Goal: Task Accomplishment & Management: Use online tool/utility

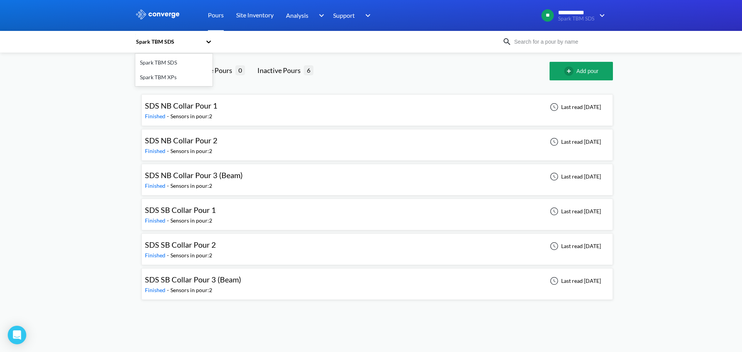
click at [176, 43] on div "Spark TBM SDS" at bounding box center [168, 41] width 66 height 8
click at [183, 71] on div "Spark TBM XPs" at bounding box center [173, 77] width 77 height 15
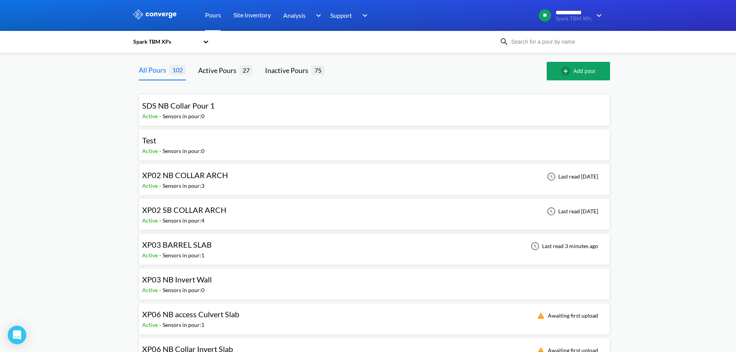
click at [546, 41] on input at bounding box center [555, 41] width 93 height 8
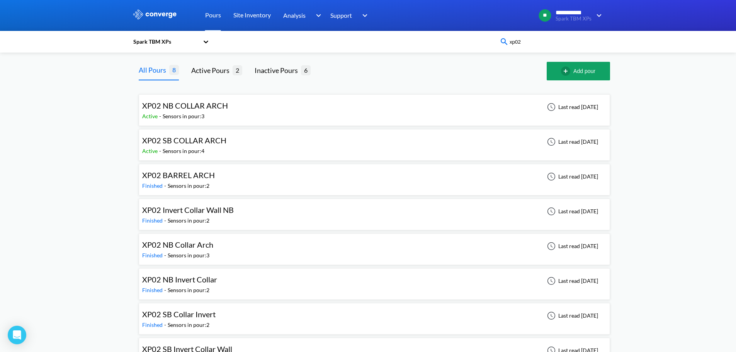
type input "xp02"
click at [422, 72] on div at bounding box center [435, 71] width 224 height 19
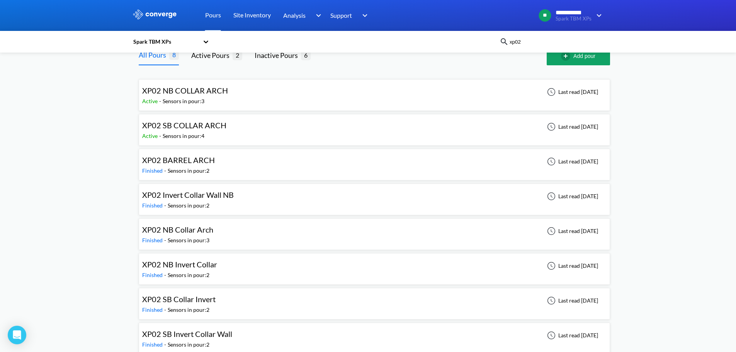
scroll to position [24, 0]
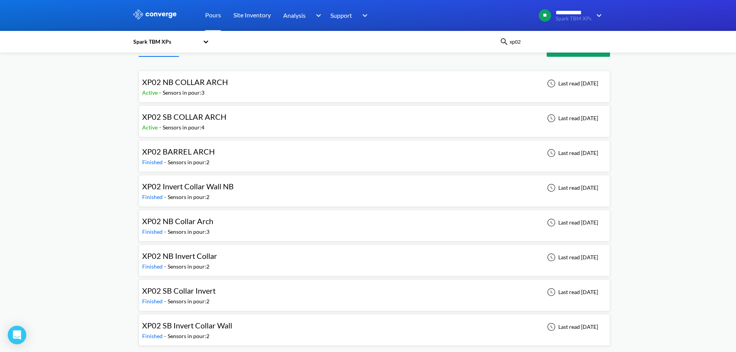
click at [196, 257] on span "XP02 NB Invert Collar" at bounding box center [179, 255] width 75 height 9
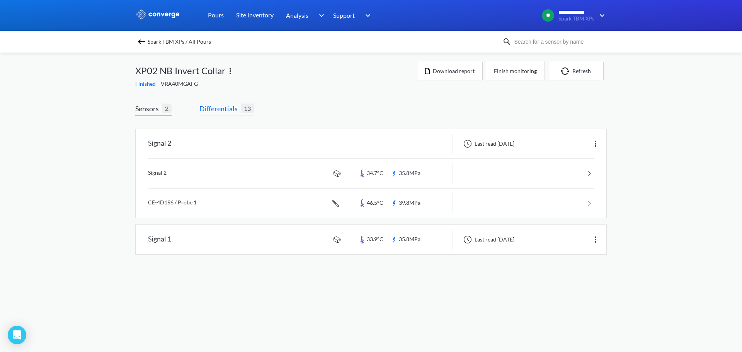
click at [223, 107] on span "Differentials" at bounding box center [219, 108] width 41 height 11
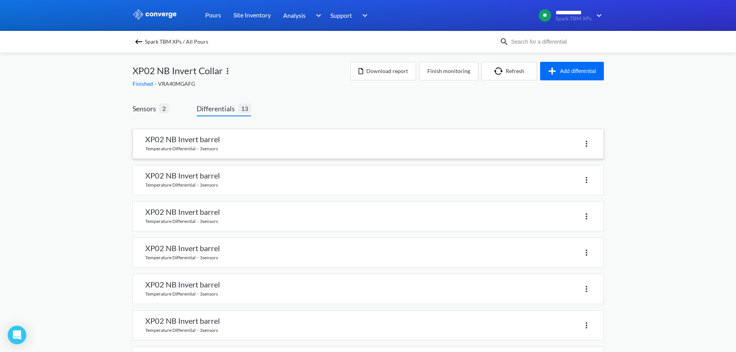
click at [588, 146] on img at bounding box center [586, 143] width 9 height 9
click at [547, 135] on link at bounding box center [368, 143] width 471 height 29
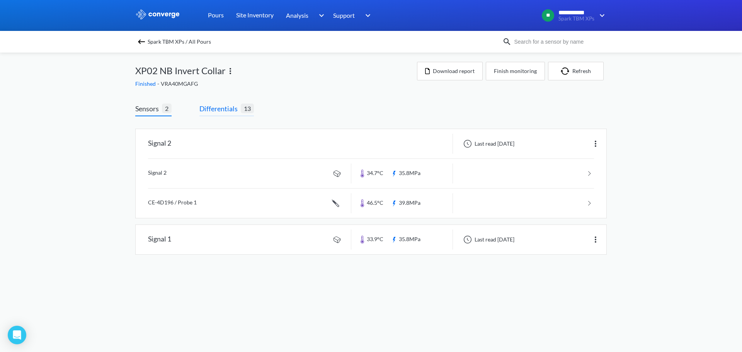
click at [237, 110] on span "Differentials" at bounding box center [219, 108] width 41 height 11
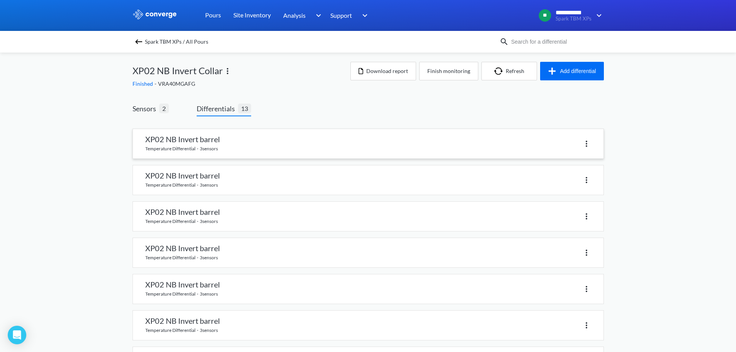
click at [585, 144] on img at bounding box center [586, 143] width 9 height 9
click at [573, 144] on div "Delete" at bounding box center [566, 143] width 49 height 15
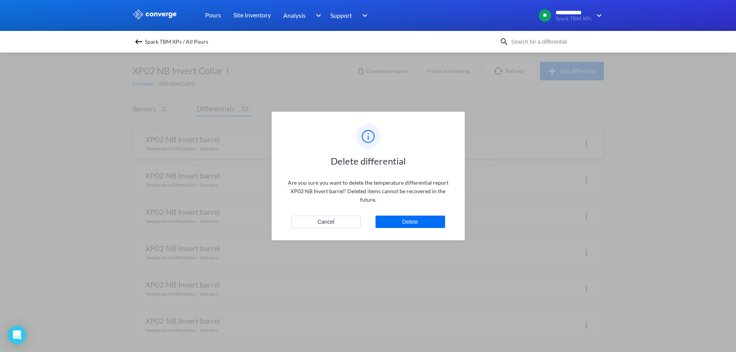
click at [438, 215] on div "Delete differential Are you sure you want to delete the temperature differentia…" at bounding box center [368, 176] width 193 height 129
click at [437, 218] on button "Delete" at bounding box center [411, 222] width 70 height 12
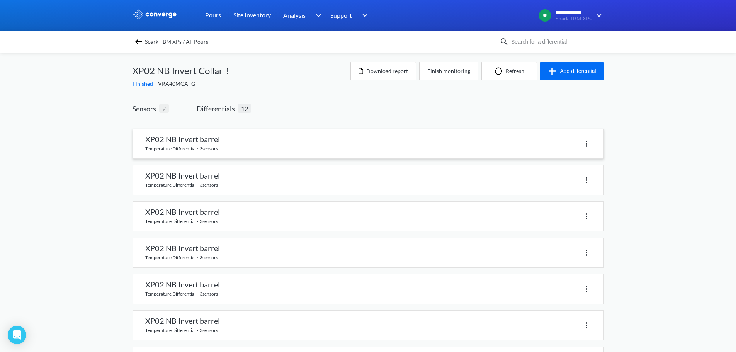
click at [586, 143] on img at bounding box center [586, 143] width 9 height 9
click at [559, 143] on div "Delete" at bounding box center [566, 143] width 49 height 15
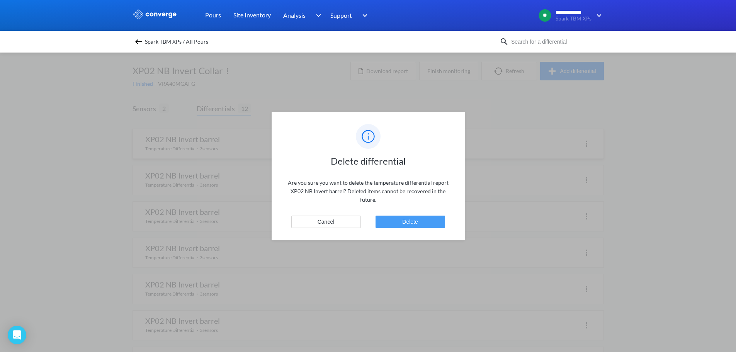
click at [433, 222] on button "Delete" at bounding box center [411, 222] width 70 height 12
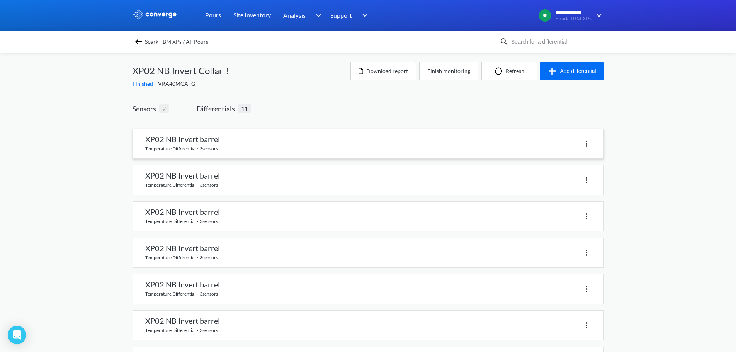
click at [588, 143] on img at bounding box center [586, 143] width 9 height 9
click at [568, 143] on div "Delete" at bounding box center [566, 143] width 49 height 15
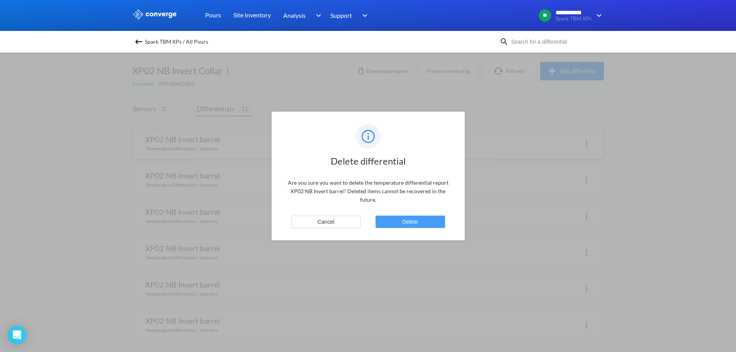
click at [412, 227] on button "Delete" at bounding box center [411, 222] width 70 height 12
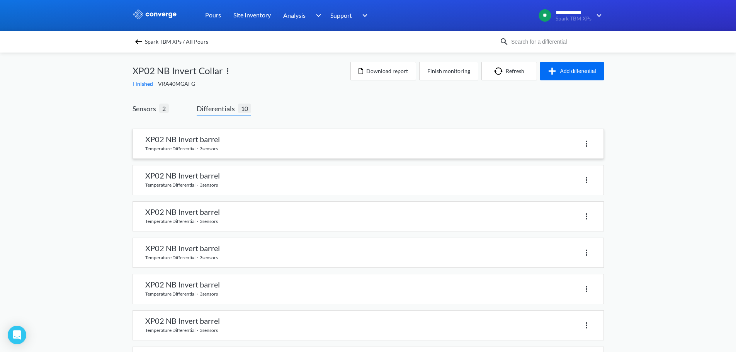
click at [586, 147] on img at bounding box center [586, 143] width 9 height 9
click at [562, 140] on div "Delete" at bounding box center [566, 143] width 49 height 15
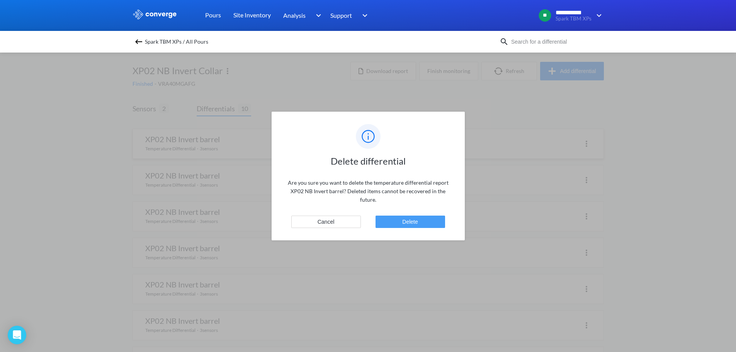
click at [436, 218] on button "Delete" at bounding box center [411, 222] width 70 height 12
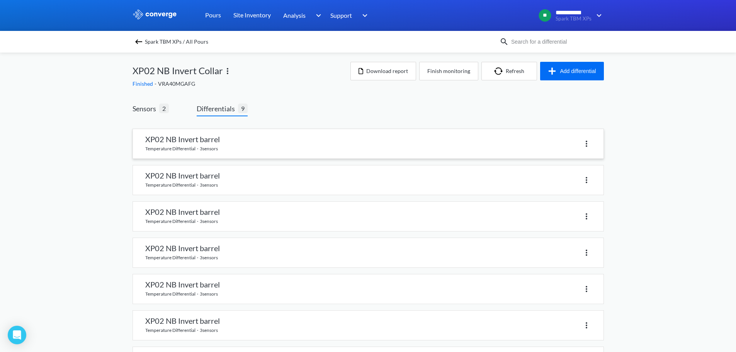
click at [587, 143] on img at bounding box center [586, 143] width 9 height 9
click at [559, 144] on div "Delete" at bounding box center [566, 143] width 49 height 15
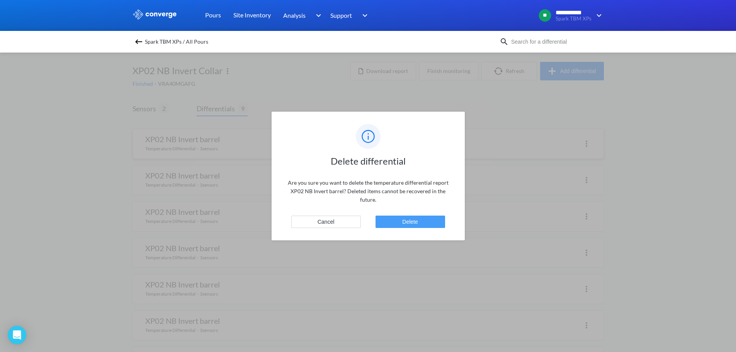
click at [432, 218] on button "Delete" at bounding box center [411, 222] width 70 height 12
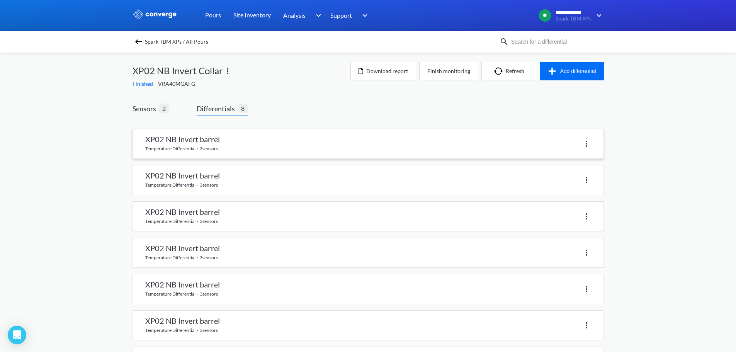
click at [587, 146] on img at bounding box center [586, 143] width 9 height 9
click at [569, 145] on div "Delete" at bounding box center [566, 143] width 49 height 15
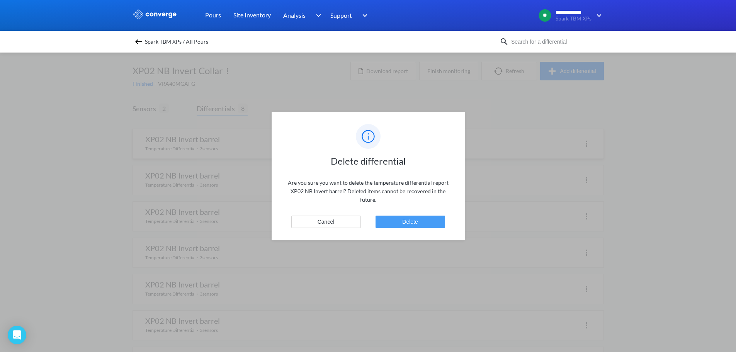
click at [427, 219] on button "Delete" at bounding box center [411, 222] width 70 height 12
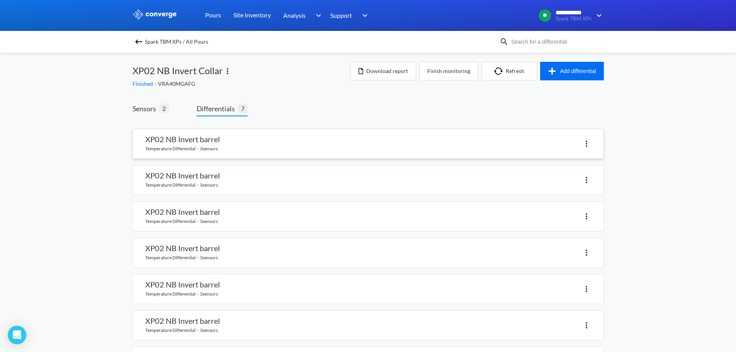
click at [588, 144] on img at bounding box center [586, 143] width 9 height 9
click at [570, 147] on div "Delete" at bounding box center [566, 143] width 49 height 15
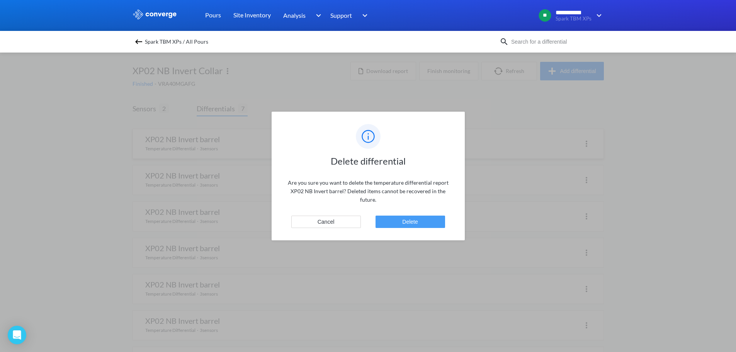
click at [438, 221] on button "Delete" at bounding box center [411, 222] width 70 height 12
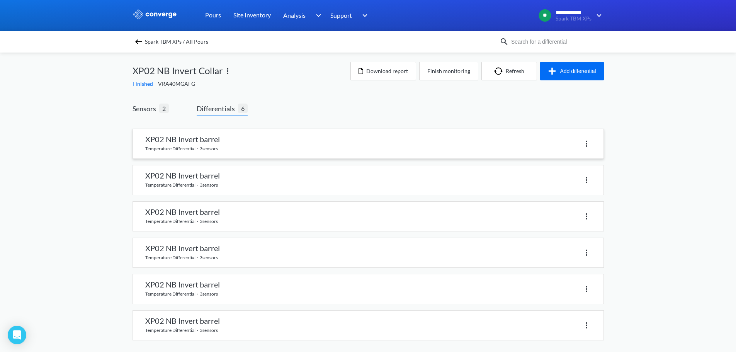
click at [590, 144] on img at bounding box center [586, 143] width 9 height 9
click at [563, 146] on div "Delete" at bounding box center [566, 143] width 49 height 15
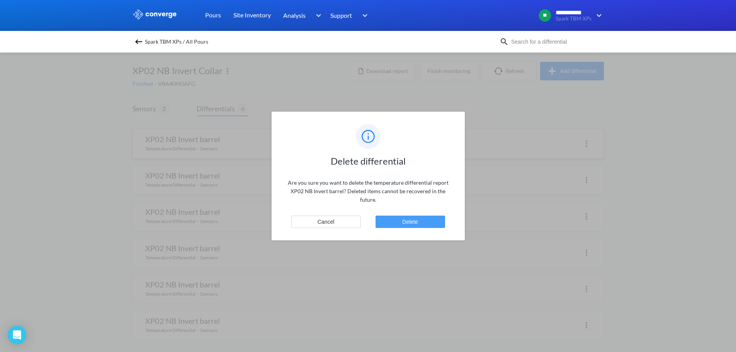
click at [428, 224] on button "Delete" at bounding box center [411, 222] width 70 height 12
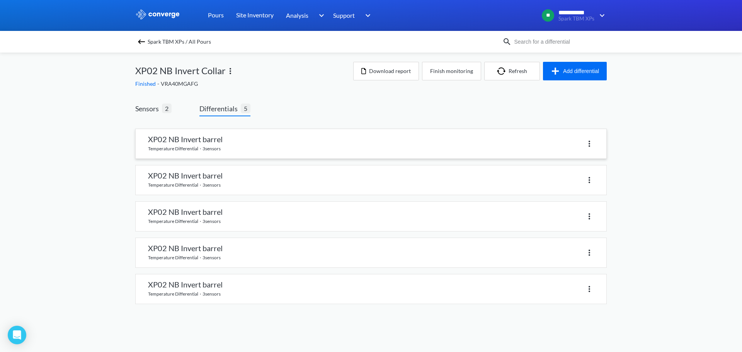
click at [588, 143] on img at bounding box center [589, 143] width 9 height 9
click at [559, 146] on div "Delete" at bounding box center [568, 143] width 49 height 15
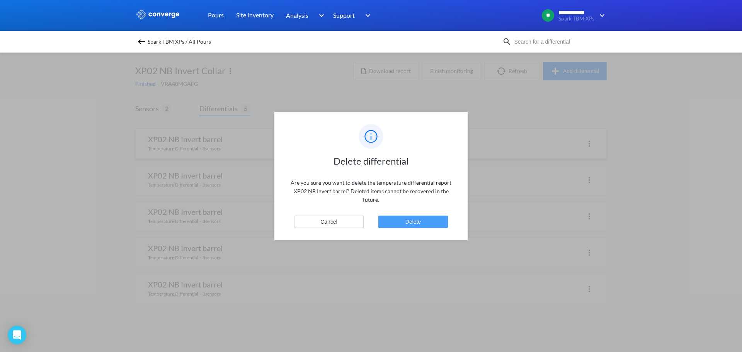
click at [424, 216] on button "Delete" at bounding box center [413, 222] width 70 height 12
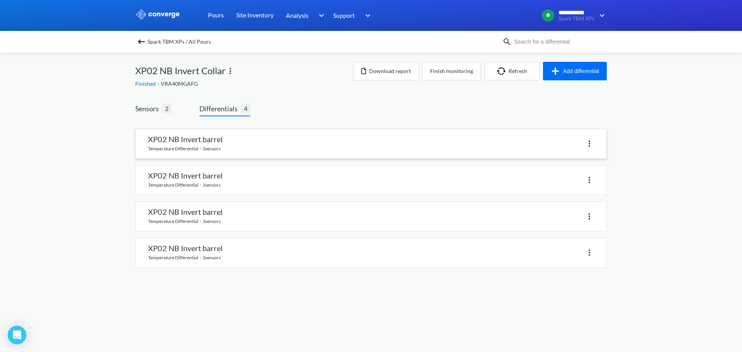
click at [588, 142] on img at bounding box center [589, 143] width 9 height 9
click at [559, 146] on div "Delete" at bounding box center [568, 143] width 49 height 15
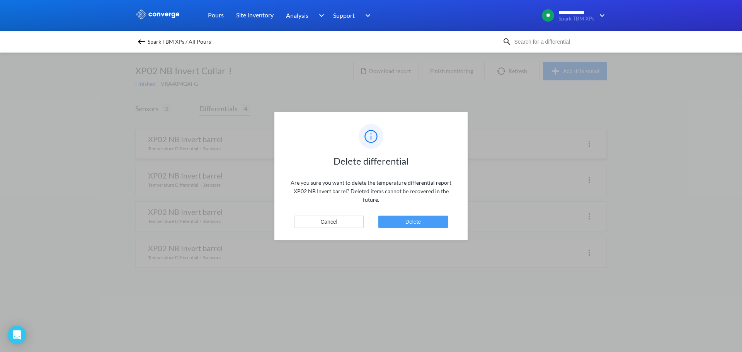
click at [421, 218] on button "Delete" at bounding box center [413, 222] width 70 height 12
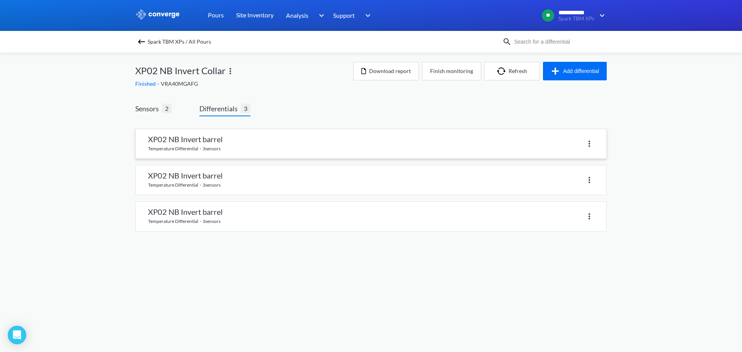
click at [590, 143] on img at bounding box center [589, 143] width 9 height 9
click at [566, 144] on div "Delete" at bounding box center [568, 143] width 49 height 15
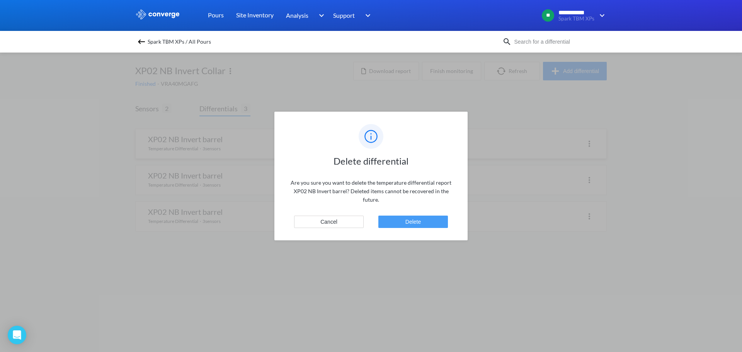
click at [428, 219] on button "Delete" at bounding box center [413, 222] width 70 height 12
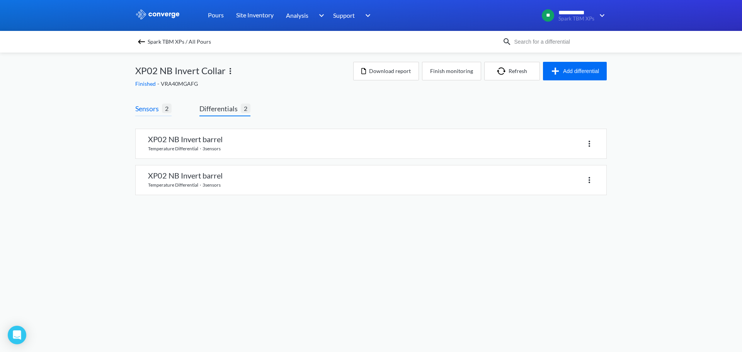
click at [150, 107] on span "Sensors" at bounding box center [148, 108] width 27 height 11
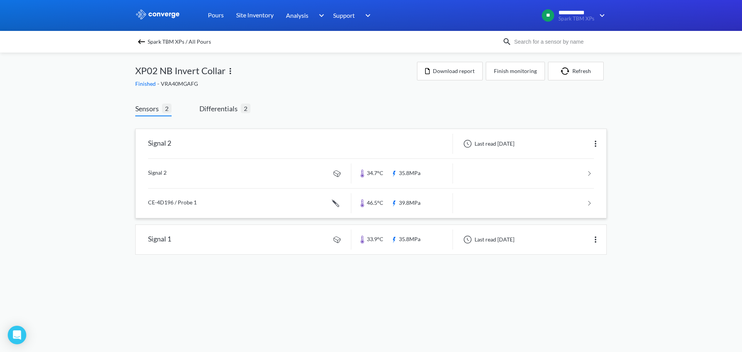
click at [574, 139] on div "Last read [DATE]" at bounding box center [529, 144] width 153 height 20
click at [155, 142] on div "Signal 2" at bounding box center [159, 144] width 23 height 20
click at [159, 174] on link at bounding box center [371, 173] width 446 height 29
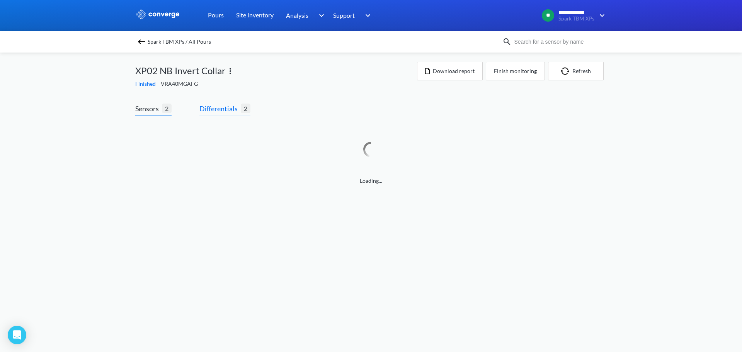
click at [233, 103] on span "Differentials" at bounding box center [219, 108] width 41 height 11
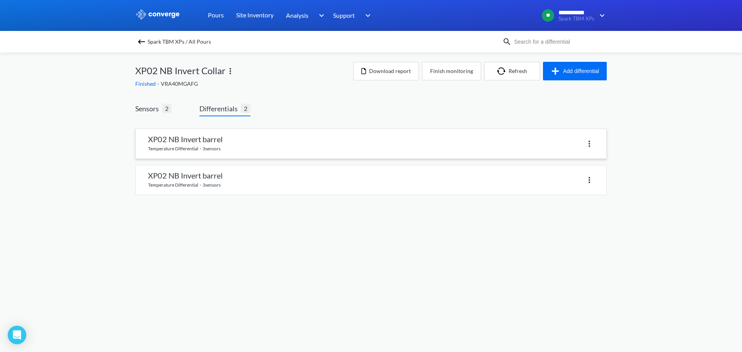
click at [588, 143] on img at bounding box center [589, 143] width 9 height 9
click at [580, 142] on div "Delete" at bounding box center [568, 143] width 49 height 15
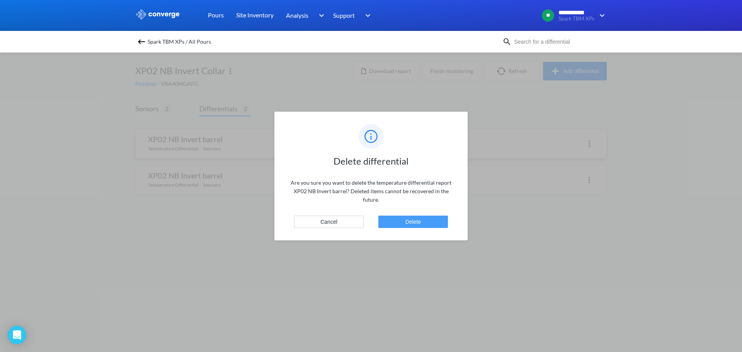
click at [433, 224] on button "Delete" at bounding box center [413, 222] width 70 height 12
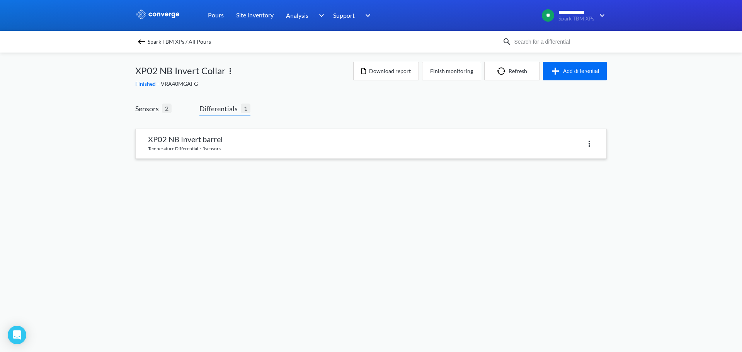
click at [588, 140] on img at bounding box center [589, 143] width 9 height 9
click at [559, 148] on div "Delete" at bounding box center [568, 143] width 49 height 15
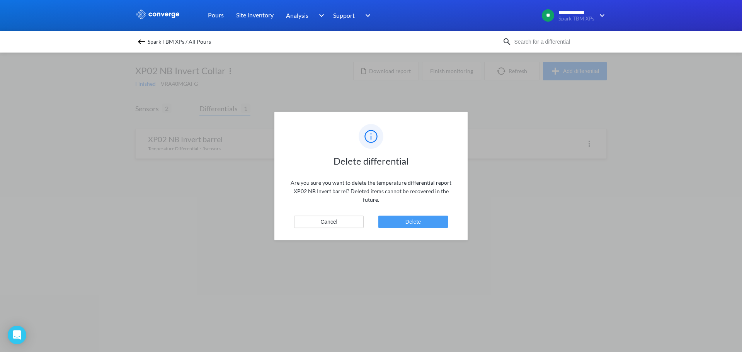
click at [428, 215] on div "Delete differential Are you sure you want to delete the temperature differentia…" at bounding box center [370, 176] width 193 height 129
click at [417, 222] on button "Delete" at bounding box center [413, 222] width 70 height 12
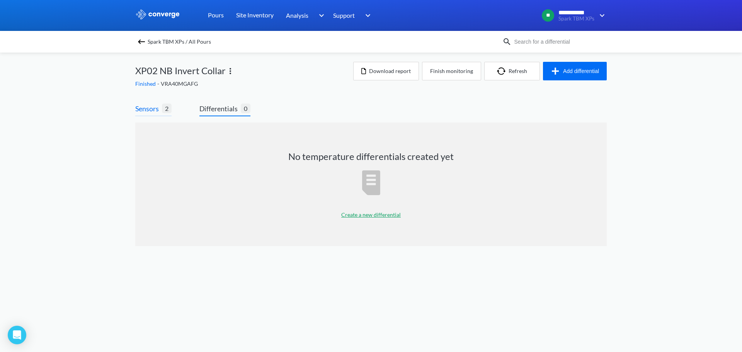
click at [149, 115] on span "Sensors 2" at bounding box center [153, 109] width 36 height 13
click at [152, 111] on span "Sensors" at bounding box center [148, 108] width 27 height 11
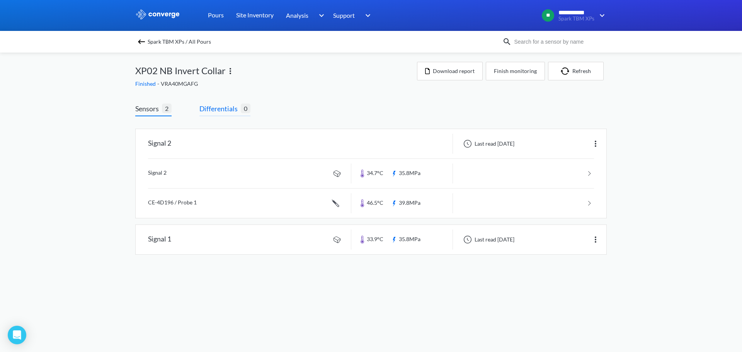
click at [226, 114] on span "Differentials" at bounding box center [219, 108] width 41 height 11
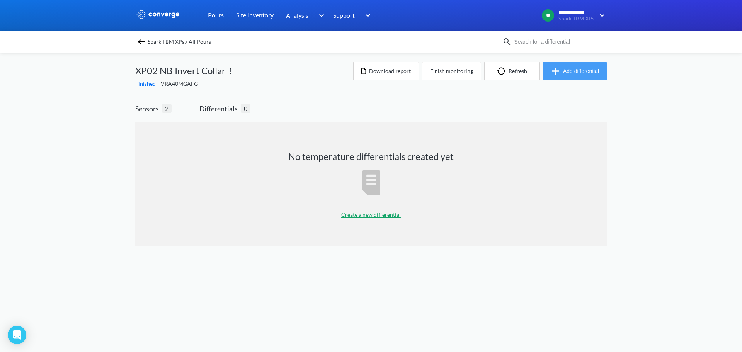
click at [563, 69] on button "Add differential" at bounding box center [575, 71] width 64 height 19
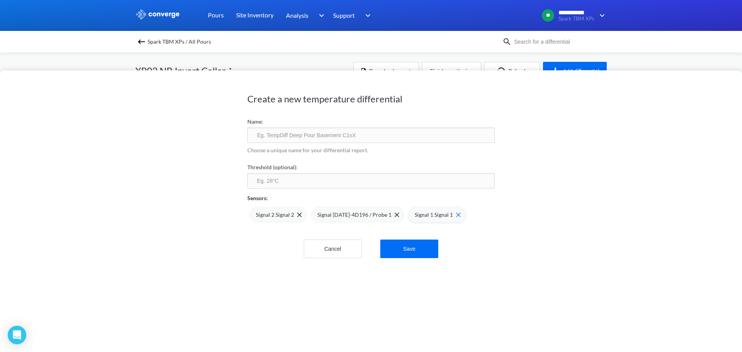
click at [453, 216] on span at bounding box center [457, 214] width 8 height 5
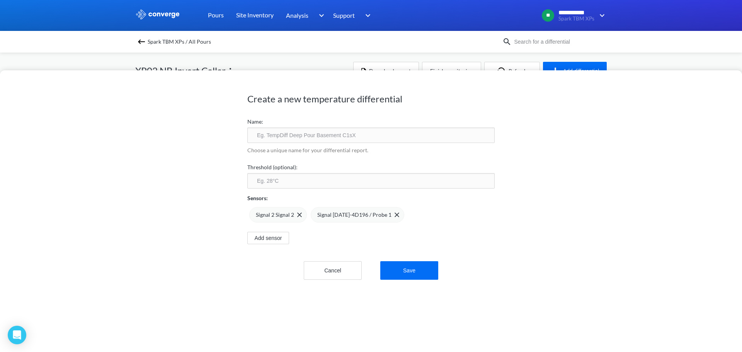
click at [337, 138] on input "text" at bounding box center [370, 134] width 247 height 15
type input "XP02 NB Invert Slab"
click at [411, 263] on button "Save" at bounding box center [409, 270] width 58 height 19
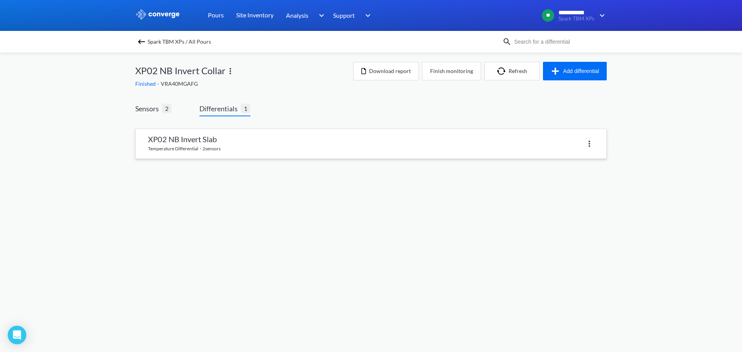
click at [265, 138] on link at bounding box center [371, 143] width 471 height 29
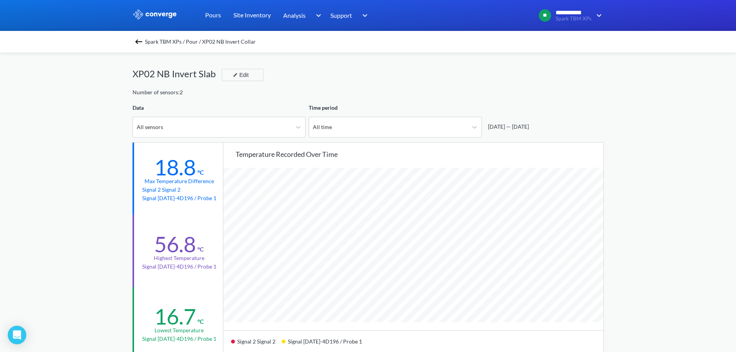
scroll to position [647, 736]
click at [139, 42] on img at bounding box center [138, 41] width 9 height 9
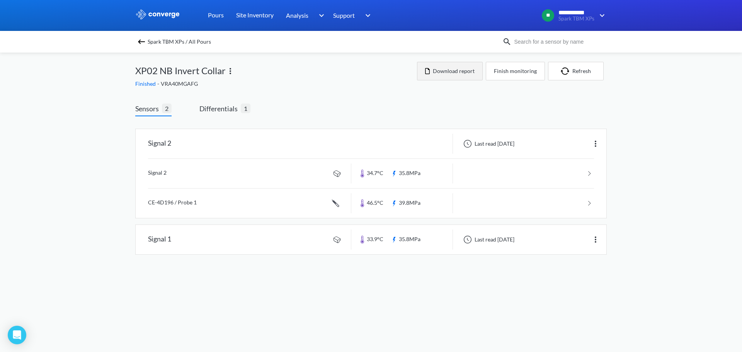
click at [464, 69] on button "Download report" at bounding box center [450, 71] width 66 height 19
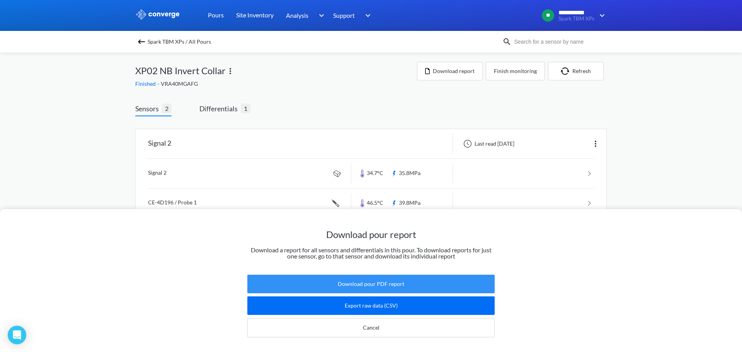
click at [390, 275] on button "Download pour PDF report" at bounding box center [370, 284] width 247 height 19
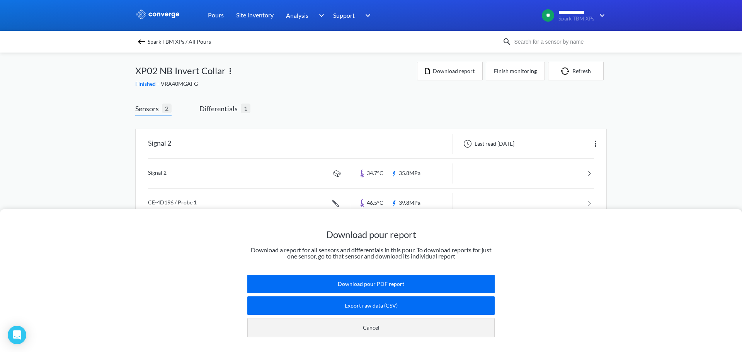
click at [406, 318] on button "Cancel" at bounding box center [370, 327] width 247 height 19
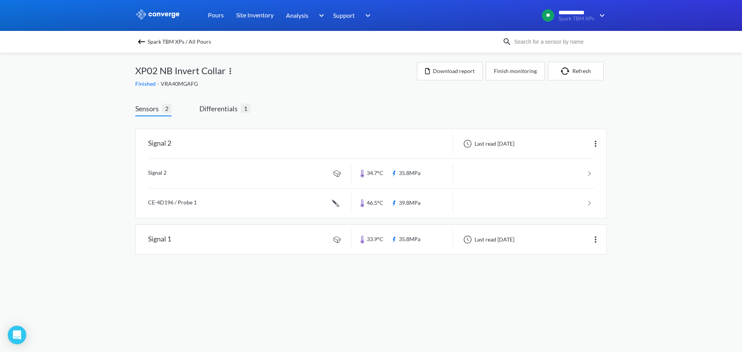
click at [145, 43] on img at bounding box center [141, 41] width 9 height 9
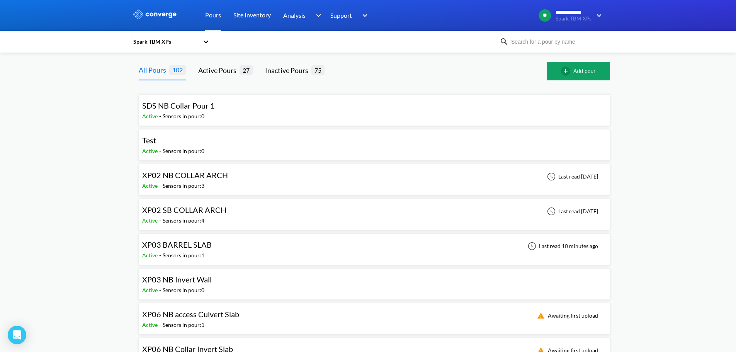
click at [563, 44] on input at bounding box center [555, 41] width 93 height 8
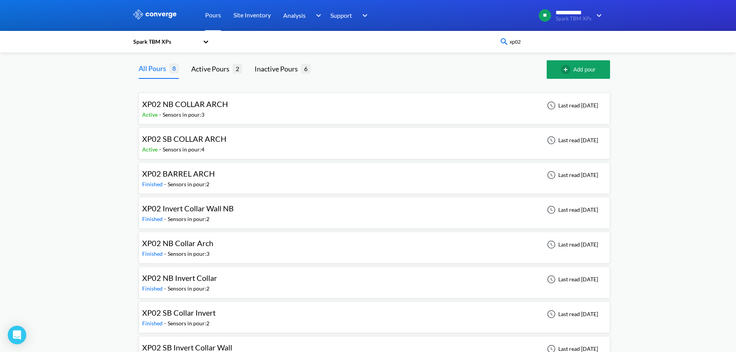
scroll to position [24, 0]
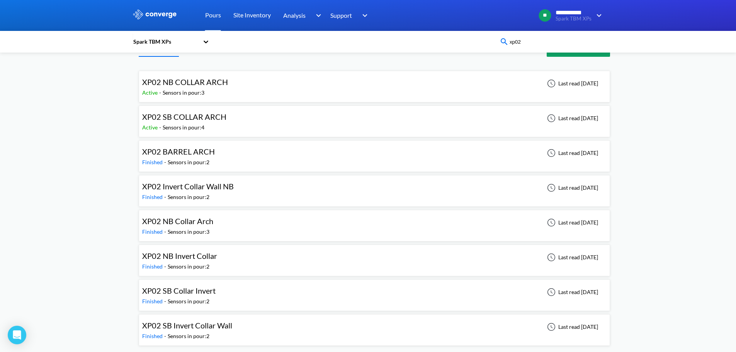
type input "xp02"
click at [471, 290] on div "XP02 SB Collar Invert Finished - Sensors in pour: 2 Last read [DATE]" at bounding box center [374, 295] width 464 height 25
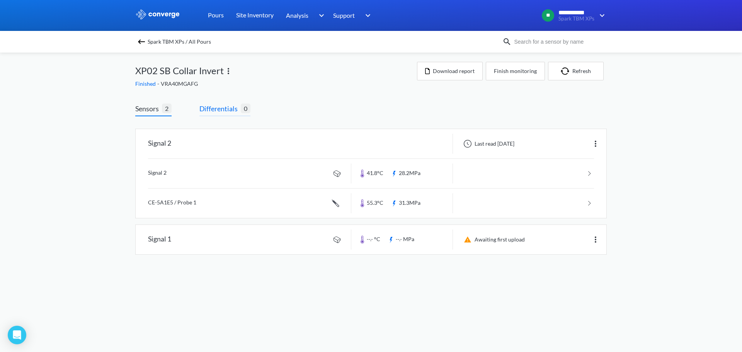
click at [223, 109] on span "Differentials" at bounding box center [219, 108] width 41 height 11
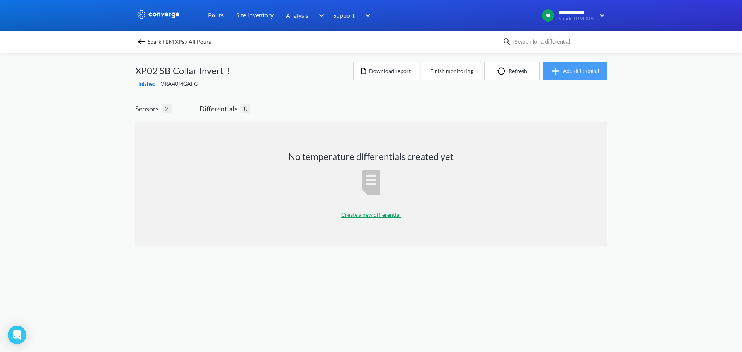
click at [586, 72] on button "Add differential" at bounding box center [575, 71] width 64 height 19
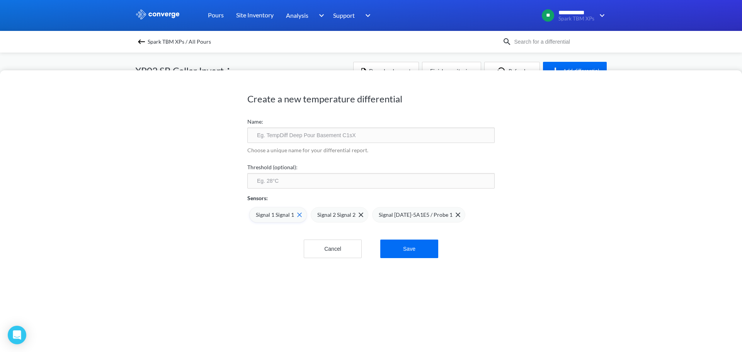
click at [297, 216] on img at bounding box center [299, 214] width 5 height 5
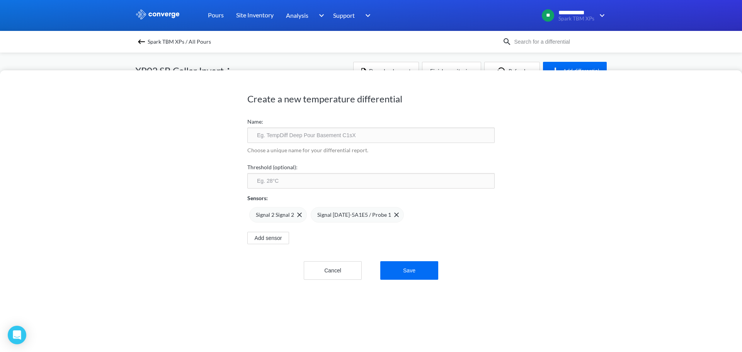
click at [327, 140] on input "text" at bounding box center [370, 134] width 247 height 15
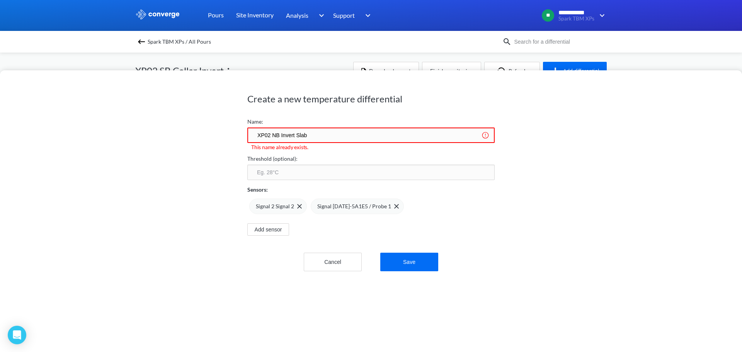
click at [274, 134] on input "XP02 NB Invert Slab" at bounding box center [370, 134] width 247 height 15
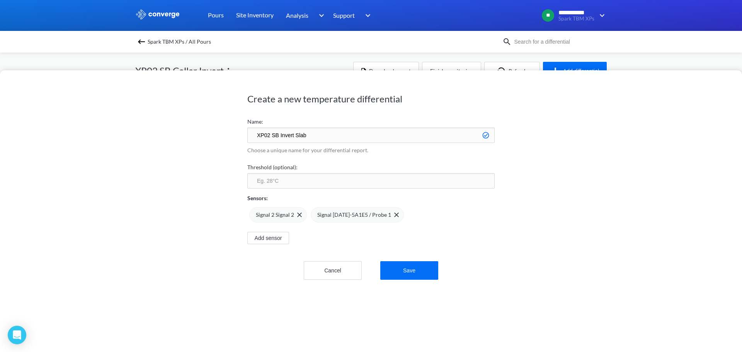
type input "XP02 SB Invert Slab"
click at [535, 227] on div "Create a new temperature differential Name: XP02 SB Invert Slab Choose a unique…" at bounding box center [371, 211] width 742 height 282
click at [401, 272] on button "Save" at bounding box center [409, 270] width 58 height 19
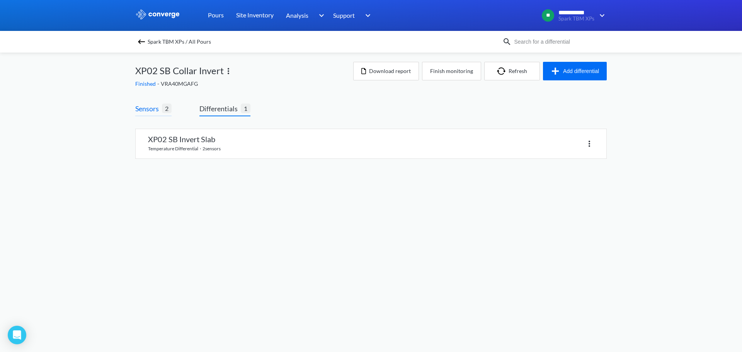
click at [153, 108] on span "Sensors" at bounding box center [148, 108] width 27 height 11
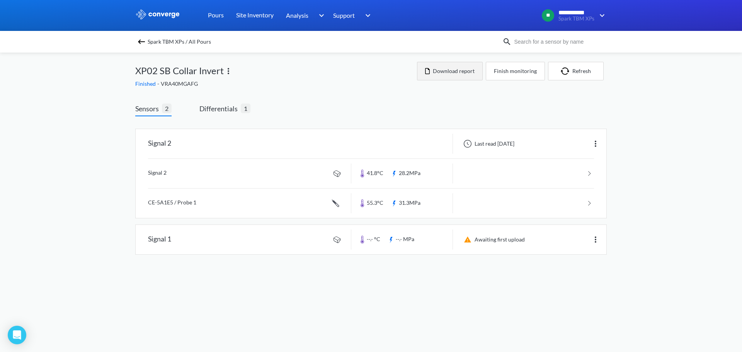
click at [449, 71] on button "Download report" at bounding box center [450, 71] width 66 height 19
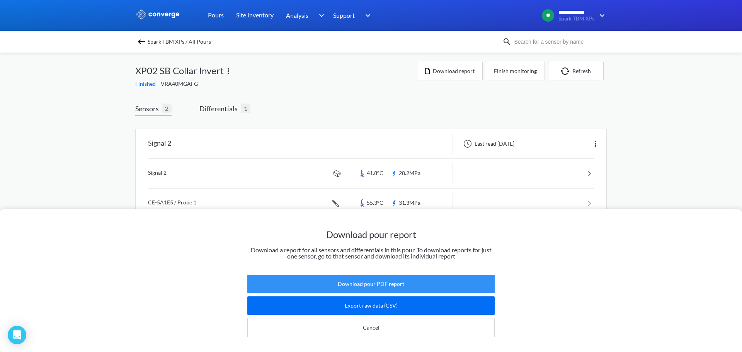
click at [376, 275] on button "Download pour PDF report" at bounding box center [370, 284] width 247 height 19
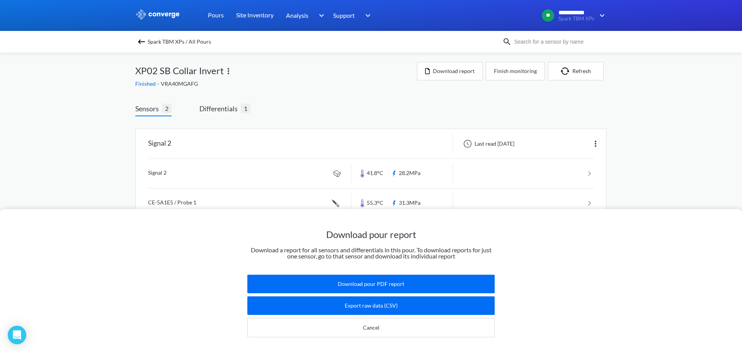
click at [338, 109] on div "Download pour report Download a report for all sensors and differentials in thi…" at bounding box center [371, 176] width 742 height 352
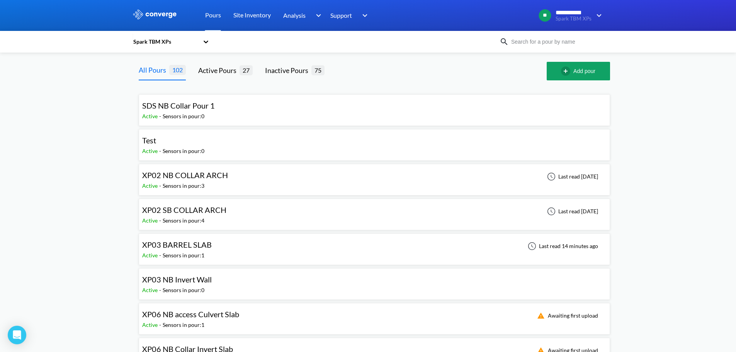
click at [532, 39] on input at bounding box center [555, 41] width 93 height 8
type input "xp02"
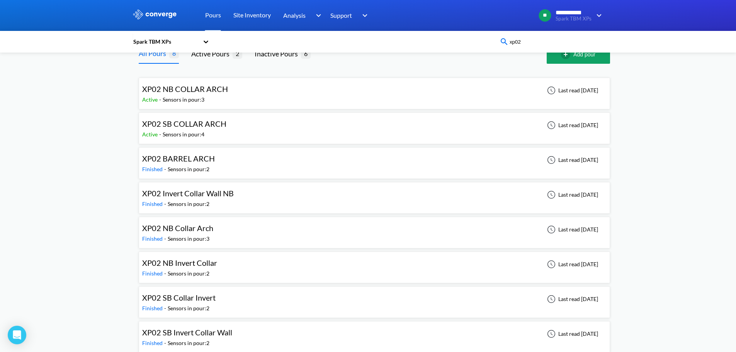
scroll to position [24, 0]
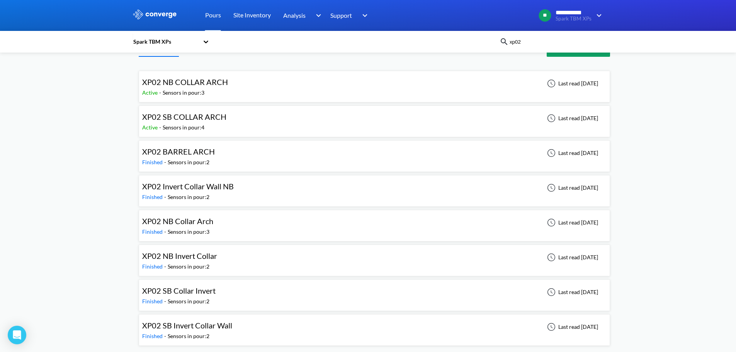
click at [453, 301] on div "XP02 SB Collar Invert Finished - Sensors in pour: 2 Last read [DATE]" at bounding box center [374, 295] width 464 height 25
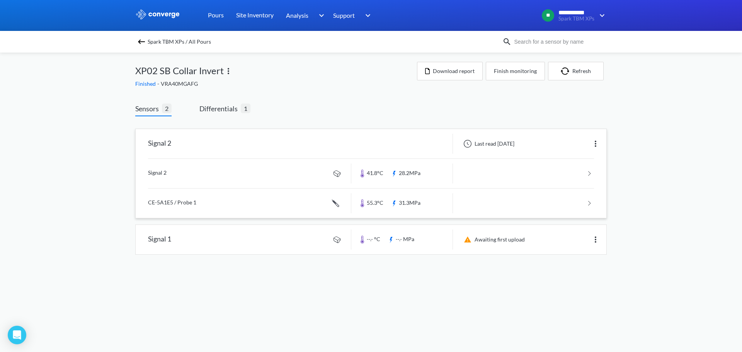
click at [158, 173] on link at bounding box center [371, 173] width 446 height 29
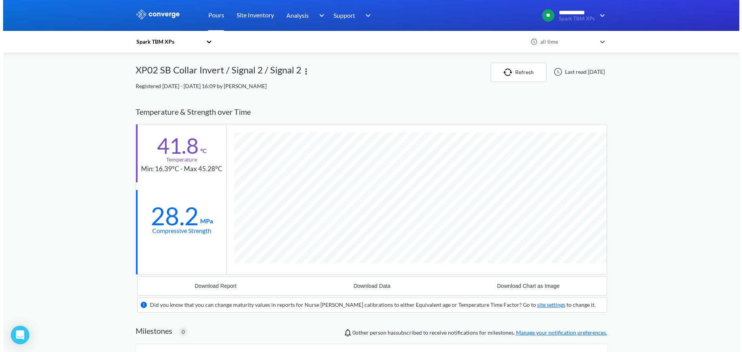
scroll to position [479, 471]
